Goal: Task Accomplishment & Management: Complete application form

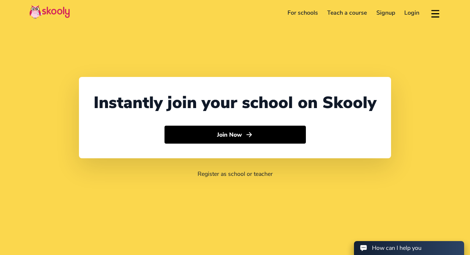
click at [257, 130] on button "Join Now" at bounding box center [234, 135] width 141 height 18
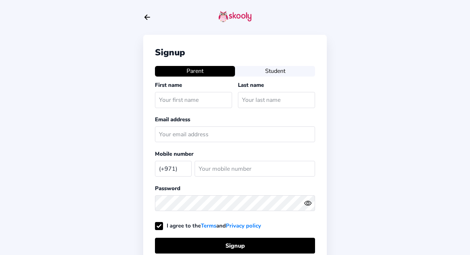
select select "AE"
click at [275, 71] on button "Student" at bounding box center [275, 71] width 80 height 10
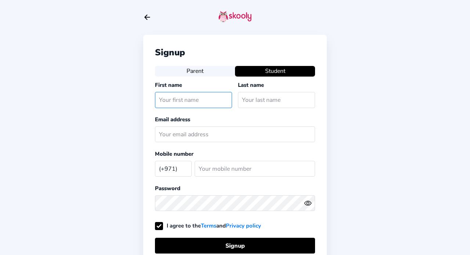
click at [204, 107] on input "text" at bounding box center [193, 100] width 77 height 16
type input "olanna"
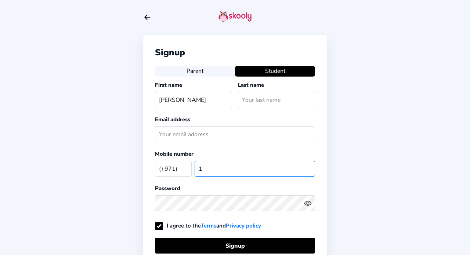
click at [307, 168] on input "1" at bounding box center [255, 169] width 120 height 16
click at [309, 168] on input "1" at bounding box center [255, 169] width 120 height 16
type input "2"
click at [297, 168] on input "2" at bounding box center [255, 169] width 120 height 16
click at [308, 169] on input "2" at bounding box center [255, 169] width 120 height 16
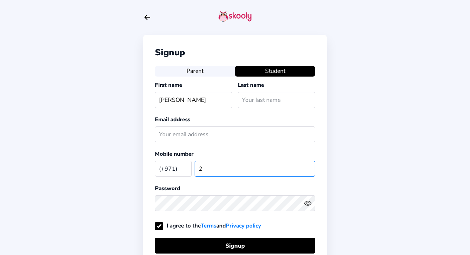
click at [306, 169] on input "2" at bounding box center [255, 169] width 120 height 16
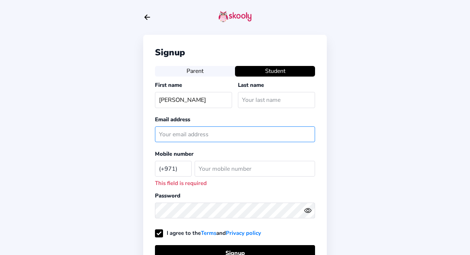
click at [203, 134] on input "text" at bounding box center [235, 135] width 160 height 16
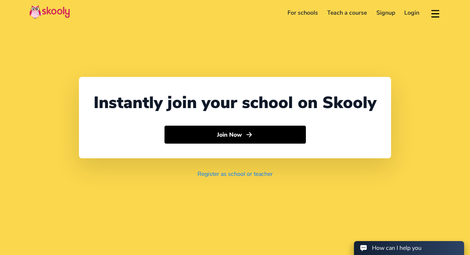
select select "971"
select select "United Arab Emirates"
select select "[GEOGRAPHIC_DATA]/[GEOGRAPHIC_DATA]"
click at [392, 11] on link "Signup" at bounding box center [385, 13] width 28 height 12
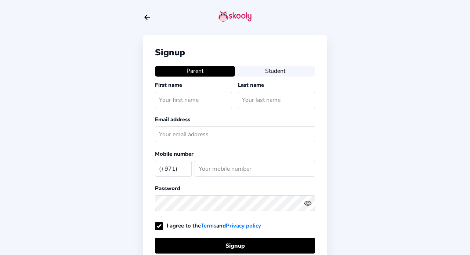
select select "AE"
click at [151, 19] on icon "Arrow Back" at bounding box center [147, 17] width 8 height 8
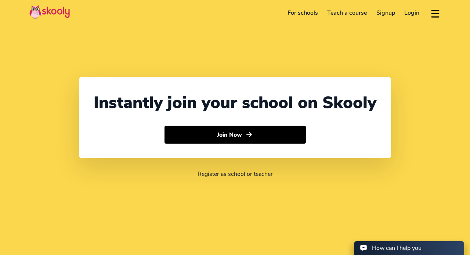
select select "971"
select select "United Arab Emirates"
select select "Asia/Dubai"
click at [414, 9] on link "Login" at bounding box center [412, 13] width 25 height 12
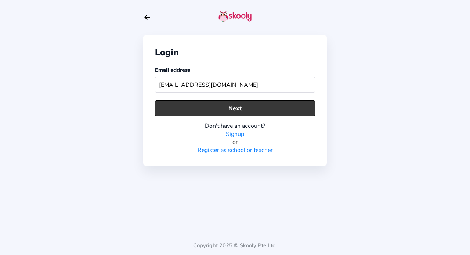
click at [275, 105] on button "Next" at bounding box center [235, 109] width 160 height 16
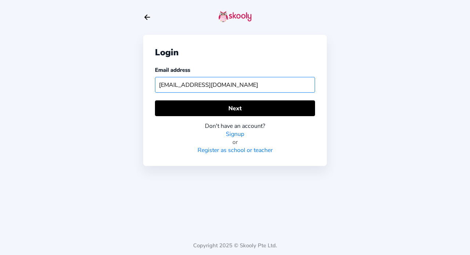
click at [274, 87] on input "BWAD000230@bloomworldacademy.ae" at bounding box center [235, 85] width 160 height 16
type input "B"
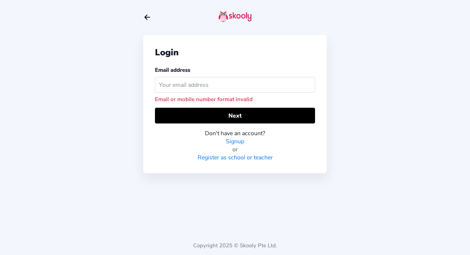
click at [145, 15] on icon "Arrow Back" at bounding box center [147, 17] width 8 height 8
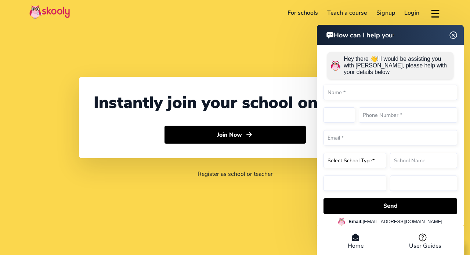
select select "971"
select select "United Arab Emirates"
select select "[GEOGRAPHIC_DATA]/[GEOGRAPHIC_DATA]"
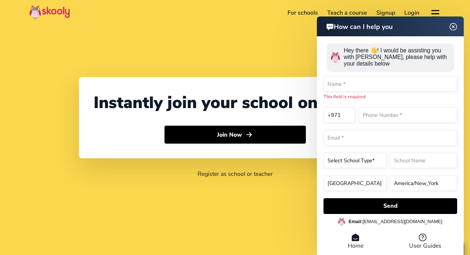
click at [258, 29] on div "Instantly join your school on Skooly Join Now Register as school or teacher" at bounding box center [235, 127] width 470 height 255
click at [261, 29] on div "Instantly join your school on Skooly Join Now Register as school or teacher" at bounding box center [235, 127] width 470 height 255
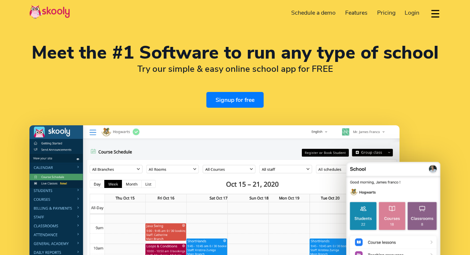
select select "en"
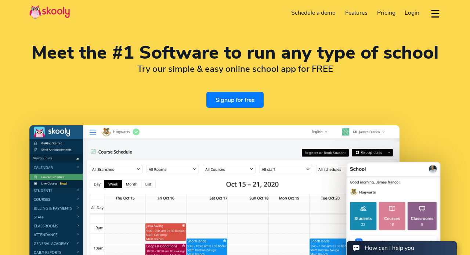
select select "971"
select select "[GEOGRAPHIC_DATA]"
select select "[GEOGRAPHIC_DATA]/[GEOGRAPHIC_DATA]"
click at [413, 9] on span "Login" at bounding box center [411, 13] width 15 height 8
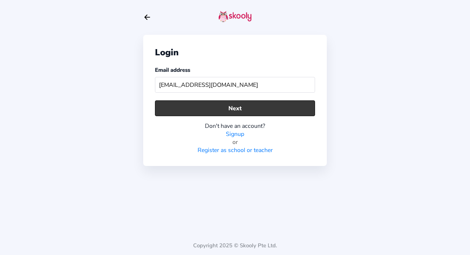
type input "[EMAIL_ADDRESS][DOMAIN_NAME]"
click at [283, 106] on button "Next" at bounding box center [235, 109] width 160 height 16
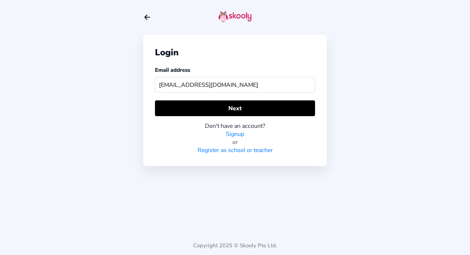
click at [232, 134] on link "Signup" at bounding box center [235, 134] width 18 height 8
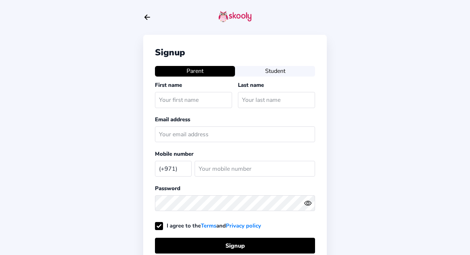
select select "AE"
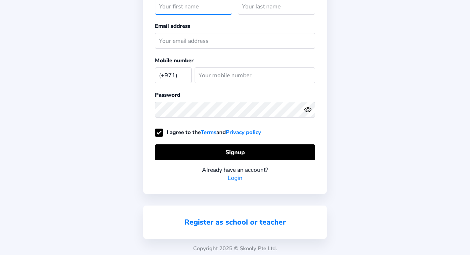
scroll to position [95, 0]
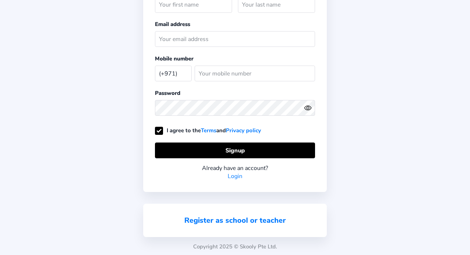
click at [234, 222] on link "Register as school or teacher" at bounding box center [234, 221] width 101 height 10
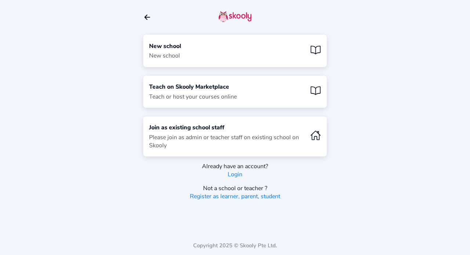
click at [244, 44] on div "New school New school" at bounding box center [235, 51] width 184 height 32
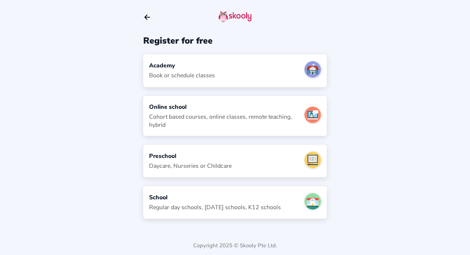
click at [253, 72] on div "Academy Book or schedule classes" at bounding box center [235, 70] width 184 height 33
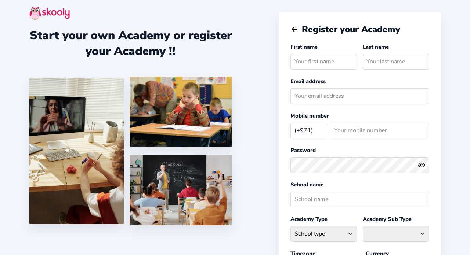
select select "AE"
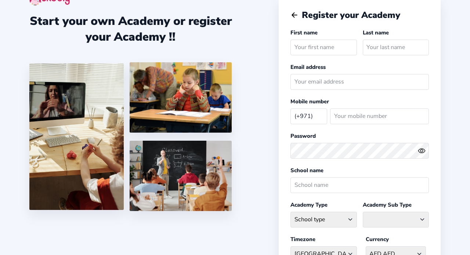
scroll to position [19, 0]
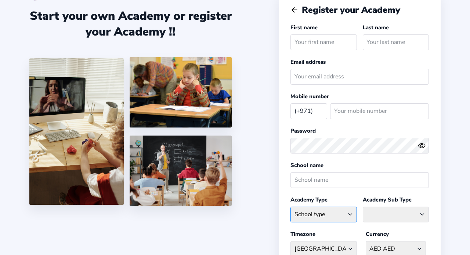
select select "GA"
select select
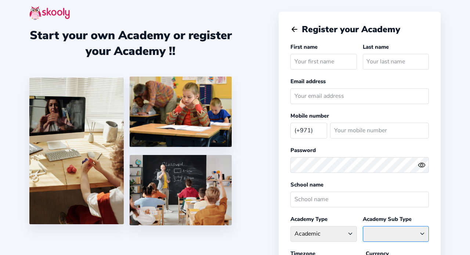
scroll to position [0, 0]
